Goal: Find specific page/section: Find specific page/section

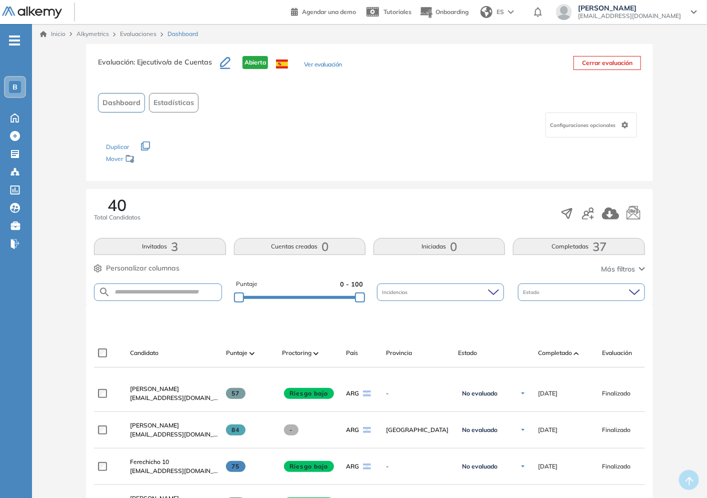
scroll to position [222, 0]
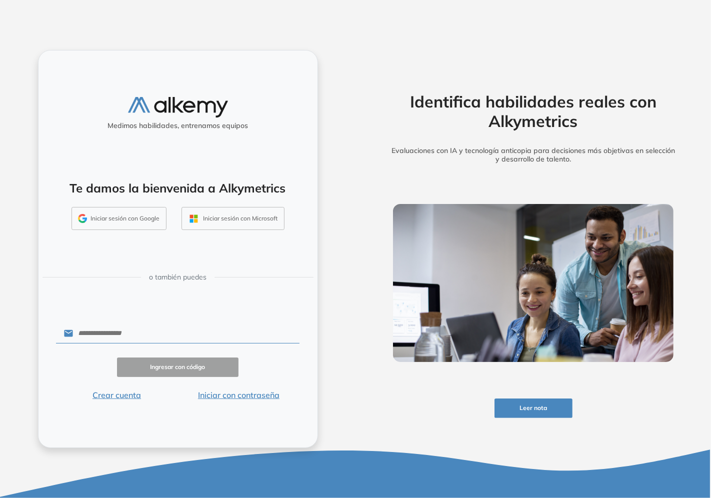
drag, startPoint x: 401, startPoint y: 404, endPoint x: 396, endPoint y: 406, distance: 5.4
click at [400, 405] on div "Identifica habilidades reales con Alkymetrics Evaluaciones con IA y tecnología …" at bounding box center [533, 249] width 320 height 398
click at [134, 338] on input "text" at bounding box center [186, 333] width 226 height 19
type input "**********"
click at [223, 396] on button "Iniciar con contraseña" at bounding box center [238, 395] width 122 height 12
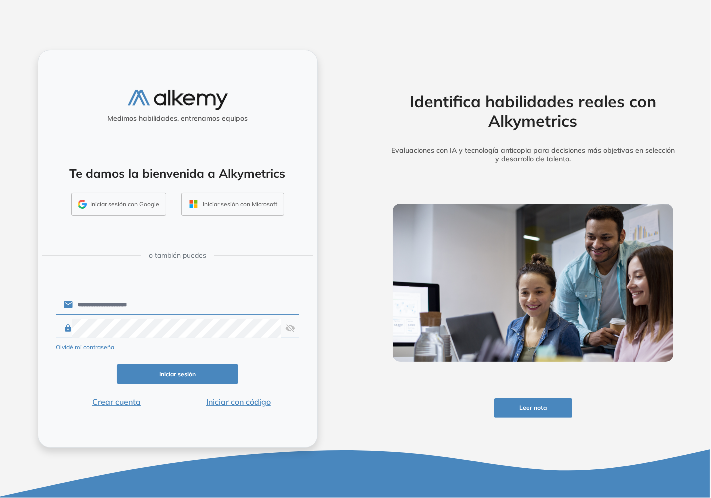
click at [287, 333] on img at bounding box center [290, 328] width 10 height 19
click at [220, 372] on button "Iniciar sesión" at bounding box center [178, 373] width 122 height 19
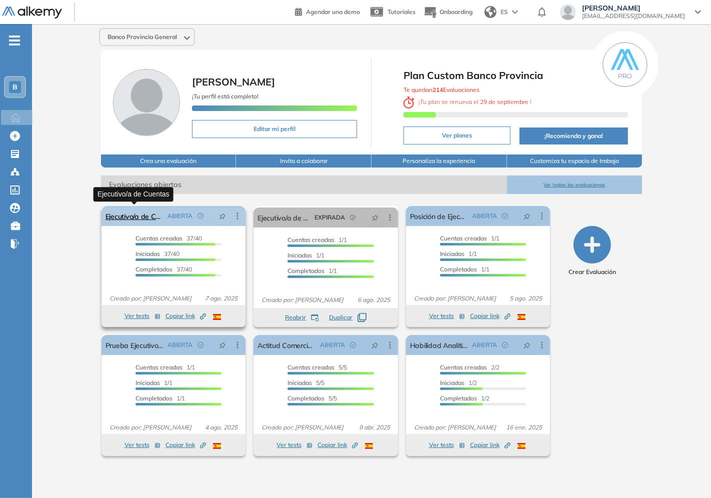
click at [131, 208] on link "Ejecutivo/a de Cuentas" at bounding box center [134, 216] width 58 height 20
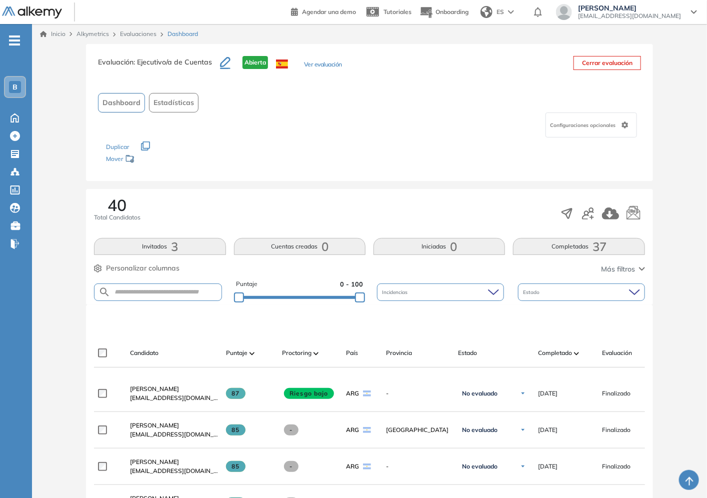
scroll to position [55, 0]
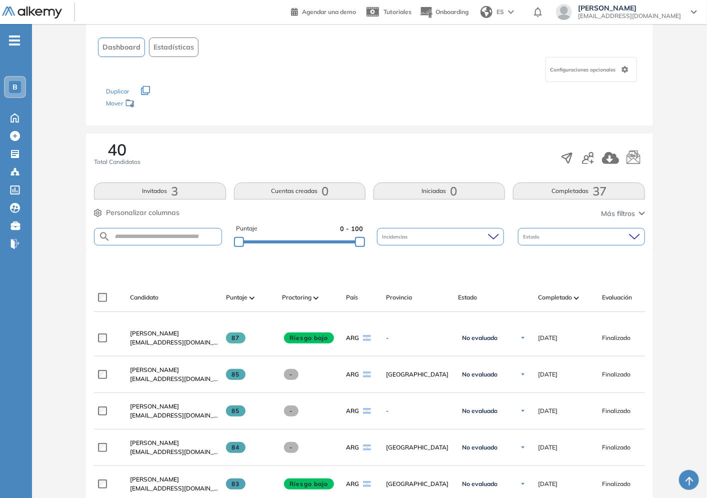
click at [575, 296] on img at bounding box center [576, 297] width 5 height 3
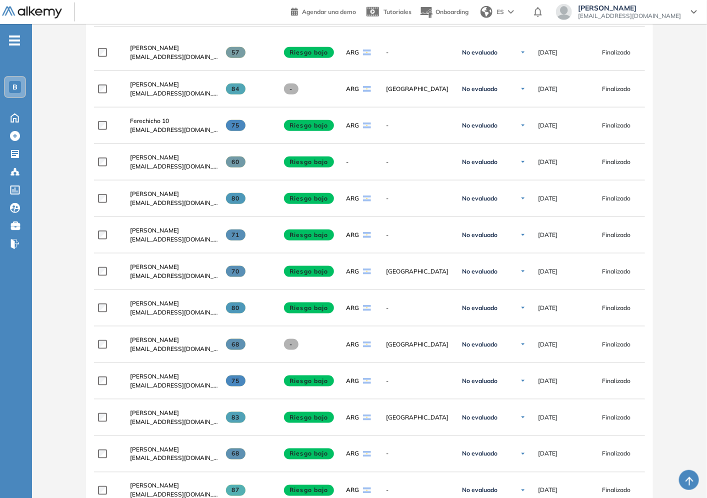
scroll to position [0, 0]
